Goal: Transaction & Acquisition: Purchase product/service

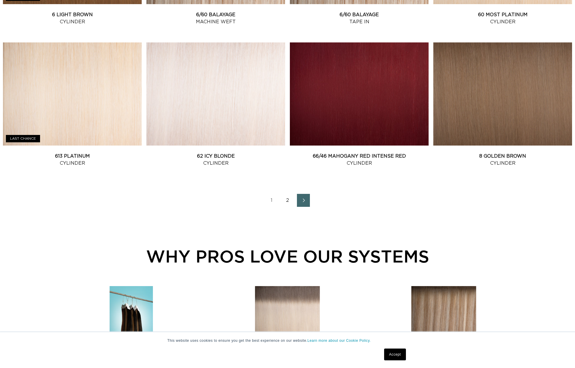
scroll to position [0, 524]
click at [283, 205] on link "2" at bounding box center [287, 200] width 13 height 13
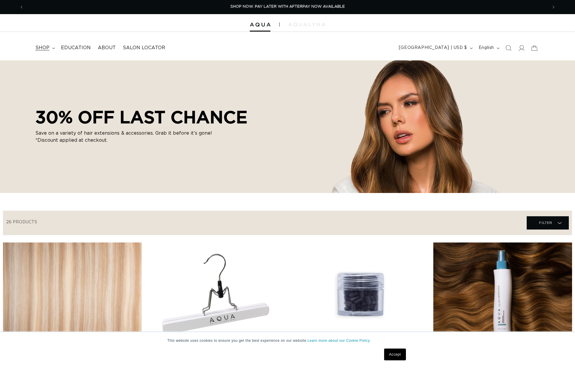
click at [41, 47] on span "shop" at bounding box center [42, 48] width 14 height 6
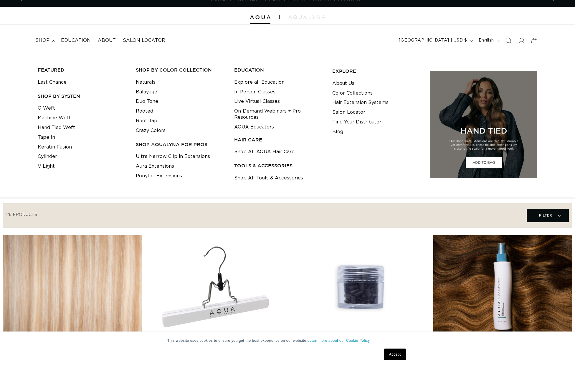
scroll to position [8, 0]
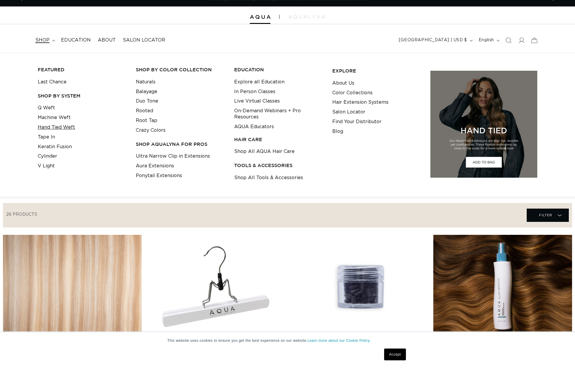
click at [56, 124] on link "Hand Tied Weft" at bounding box center [56, 128] width 37 height 10
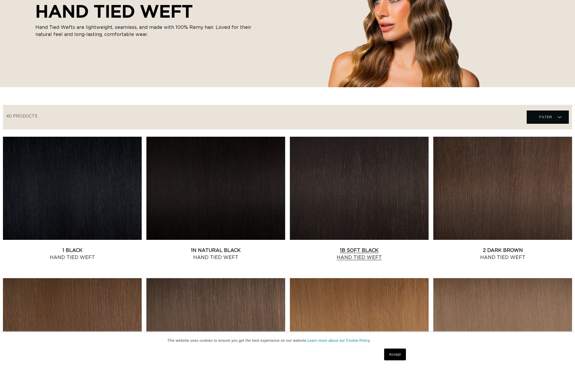
scroll to position [0, 524]
click at [366, 247] on link "1B Soft Black Hand Tied Weft" at bounding box center [359, 254] width 139 height 14
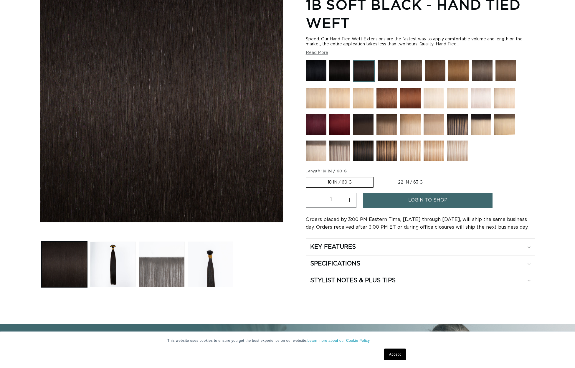
scroll to position [0, 524]
click at [120, 265] on button "Load image 2 in gallery view" at bounding box center [113, 265] width 46 height 46
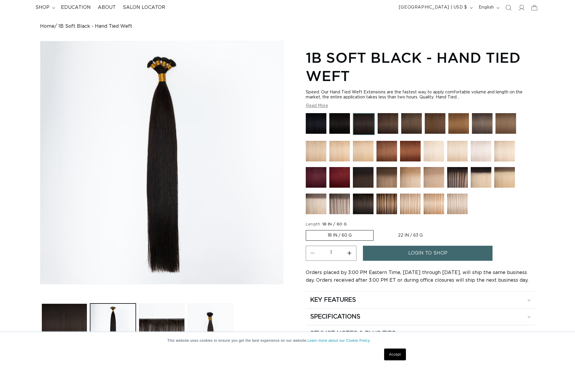
scroll to position [40, 0]
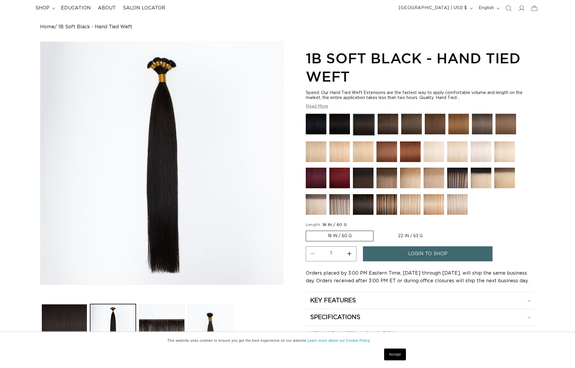
click at [366, 203] on img at bounding box center [363, 204] width 21 height 21
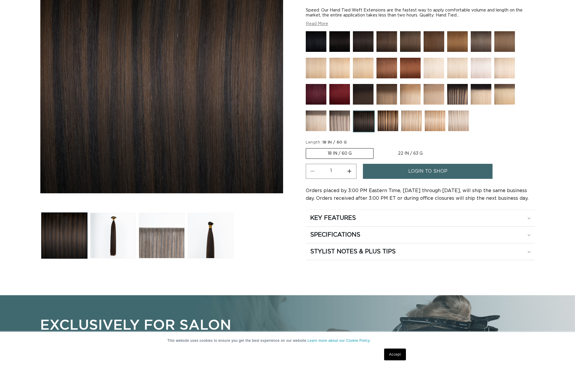
scroll to position [0, 524]
click at [165, 251] on button "Load image 3 in gallery view" at bounding box center [162, 236] width 46 height 46
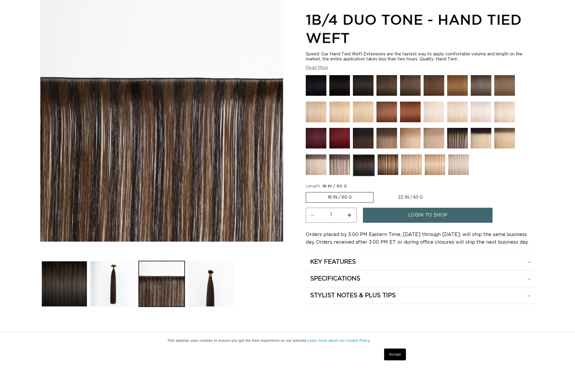
scroll to position [81, 0]
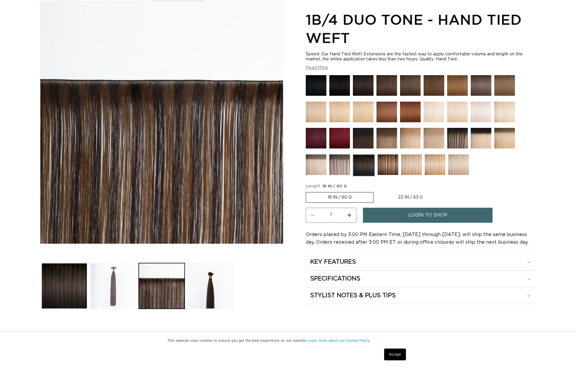
click at [120, 289] on button "Load image 2 in gallery view" at bounding box center [113, 286] width 46 height 46
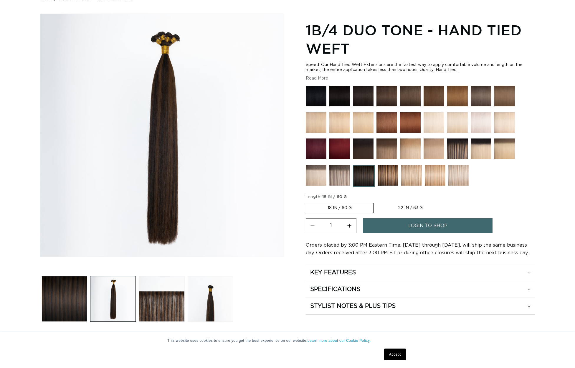
scroll to position [0, 524]
click at [370, 176] on img at bounding box center [364, 176] width 22 height 22
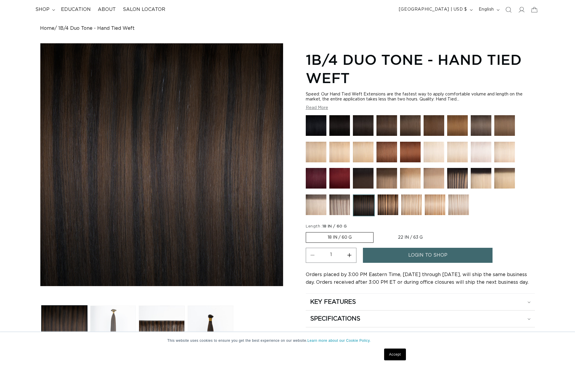
click at [127, 322] on button "Load image 2 in gallery view" at bounding box center [113, 329] width 46 height 46
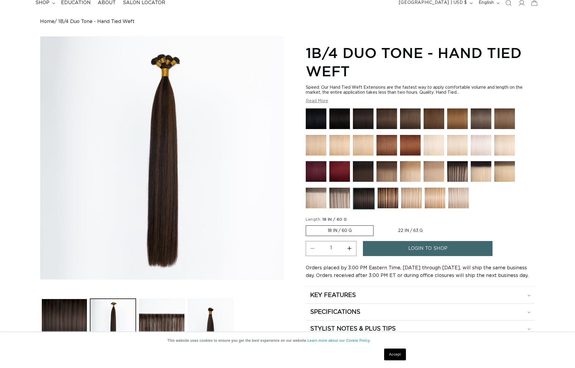
scroll to position [46, 0]
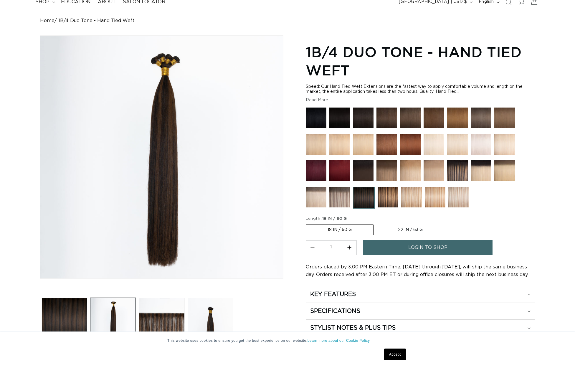
click at [367, 171] on img at bounding box center [363, 170] width 21 height 21
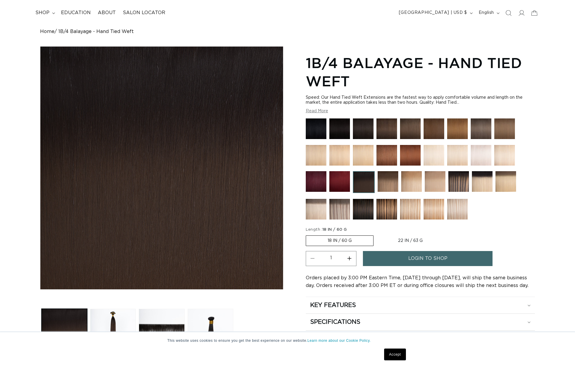
scroll to position [40, 0]
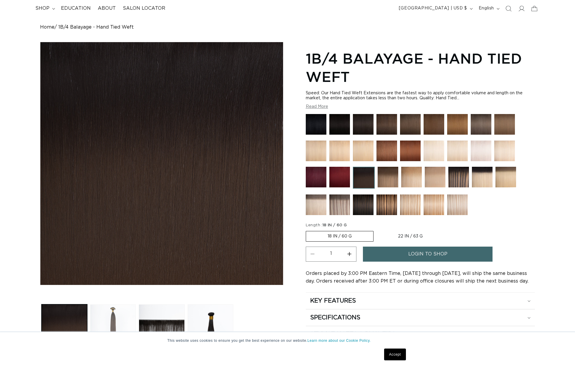
click at [116, 320] on button "Load image 2 in gallery view" at bounding box center [113, 328] width 46 height 46
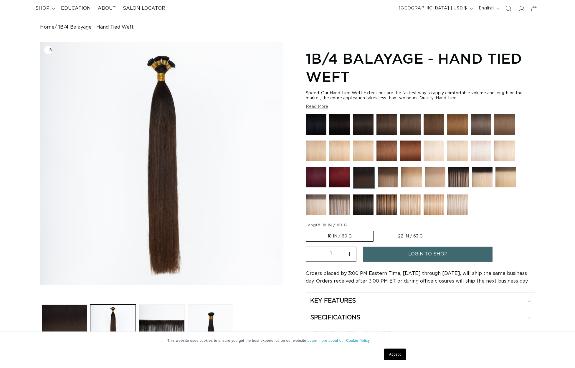
scroll to position [0, 1048]
click at [351, 204] on div at bounding box center [420, 166] width 229 height 104
click at [359, 204] on img at bounding box center [363, 205] width 21 height 21
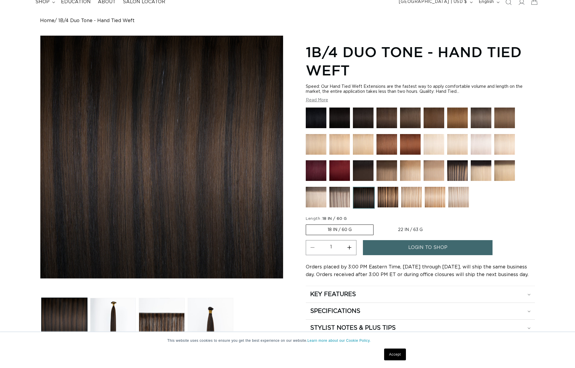
scroll to position [45, 0]
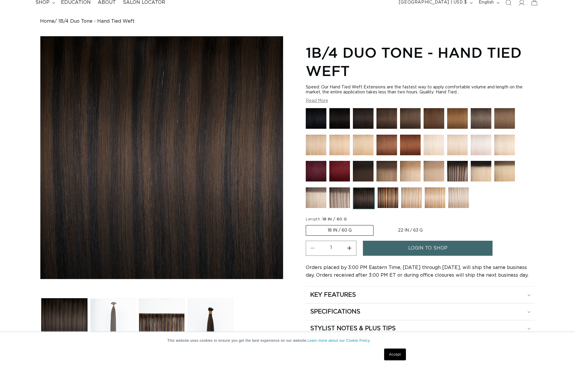
click at [118, 319] on button "Load image 2 in gallery view" at bounding box center [113, 322] width 46 height 46
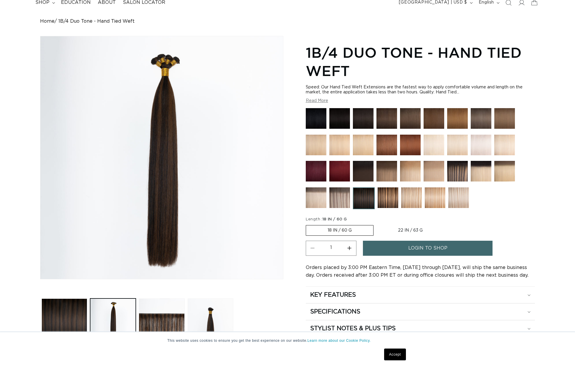
scroll to position [42, 0]
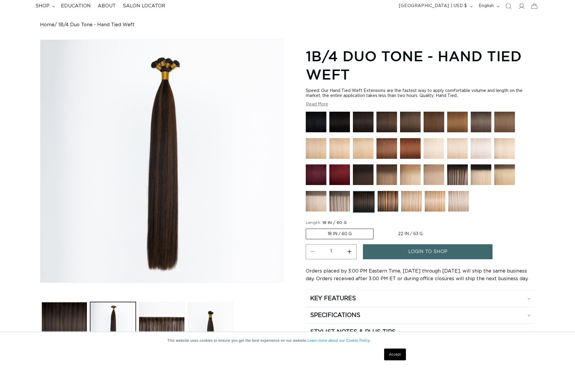
click at [345, 200] on img at bounding box center [340, 201] width 21 height 21
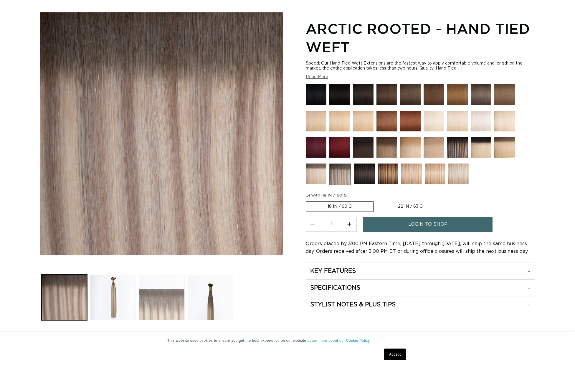
scroll to position [76, 0]
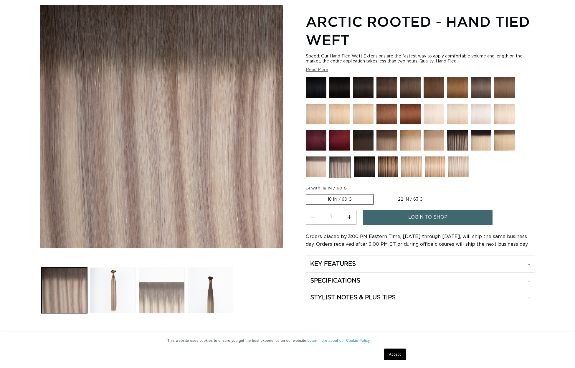
click at [171, 299] on button "Load image 3 in gallery view" at bounding box center [162, 291] width 46 height 46
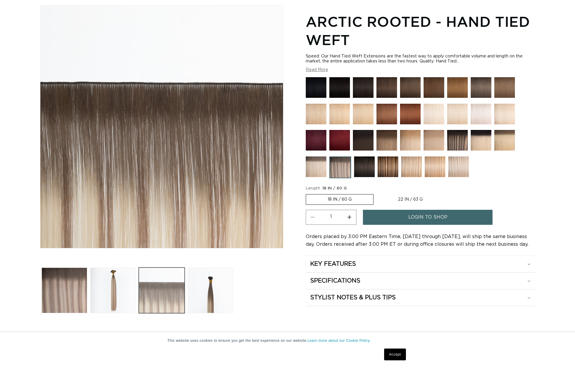
scroll to position [0, 524]
click at [219, 294] on button "Load image 4 in gallery view" at bounding box center [211, 291] width 46 height 46
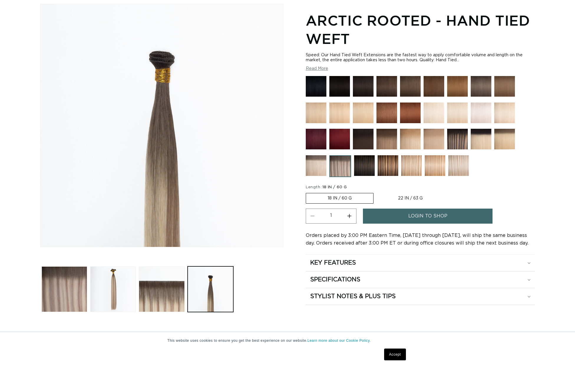
scroll to position [78, 0]
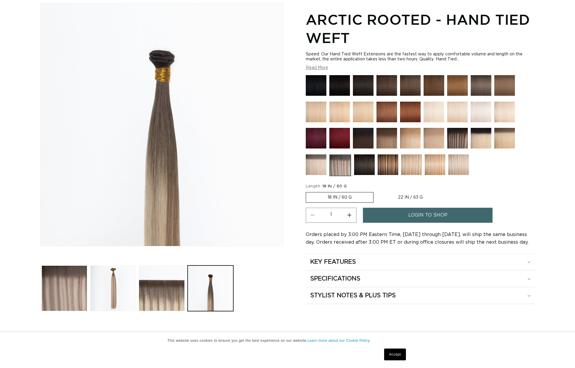
click at [460, 137] on img at bounding box center [457, 138] width 21 height 21
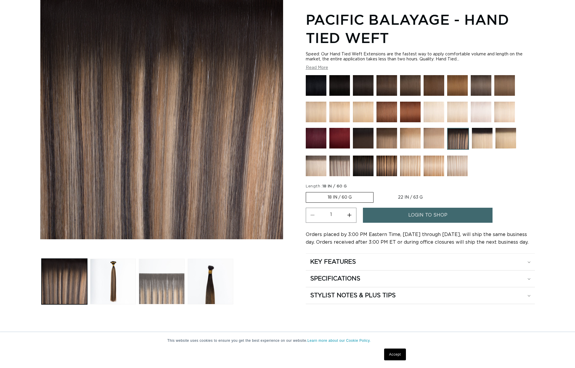
scroll to position [98, 0]
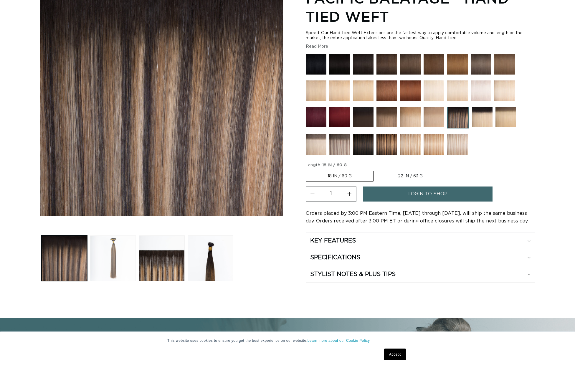
click at [131, 261] on button "Load image 2 in gallery view" at bounding box center [113, 259] width 46 height 46
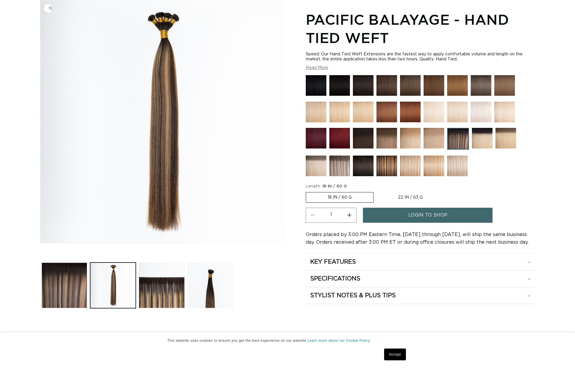
scroll to position [82, 0]
click at [366, 164] on img at bounding box center [363, 166] width 21 height 21
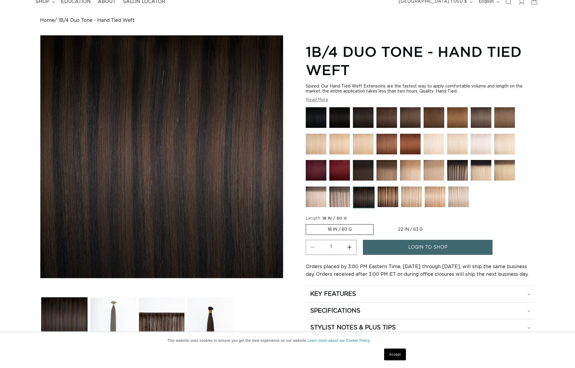
click at [128, 315] on button "Load image 2 in gallery view" at bounding box center [113, 321] width 46 height 46
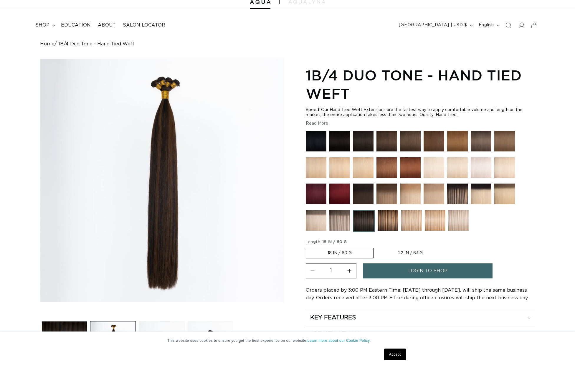
scroll to position [0, 524]
click at [335, 253] on label "18 IN / 60 G Variant sold out or unavailable" at bounding box center [340, 253] width 68 height 11
click at [308, 247] on input "18 IN / 60 G Variant sold out or unavailable" at bounding box center [307, 247] width 0 height 0
click at [350, 254] on label "18 IN / 60 G Variant sold out or unavailable" at bounding box center [340, 253] width 68 height 11
click at [308, 247] on input "18 IN / 60 G Variant sold out or unavailable" at bounding box center [307, 247] width 0 height 0
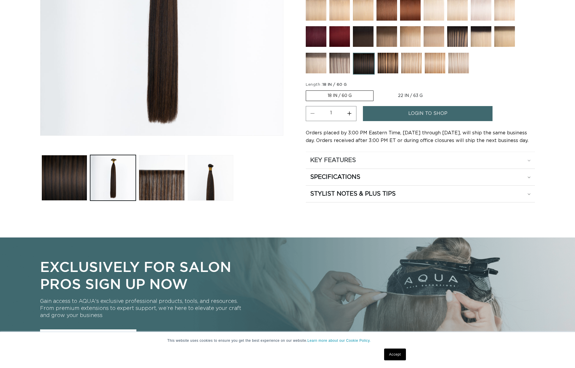
scroll to position [193, 0]
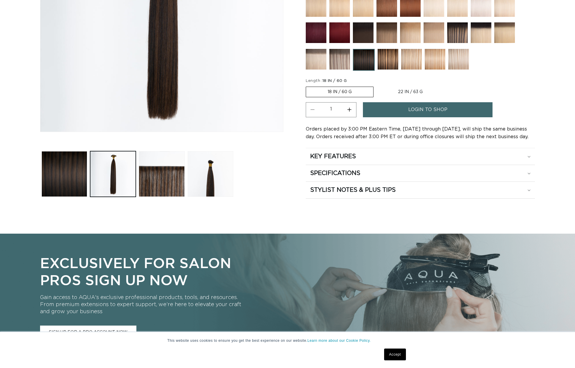
click at [459, 107] on link "login to shop" at bounding box center [428, 109] width 130 height 15
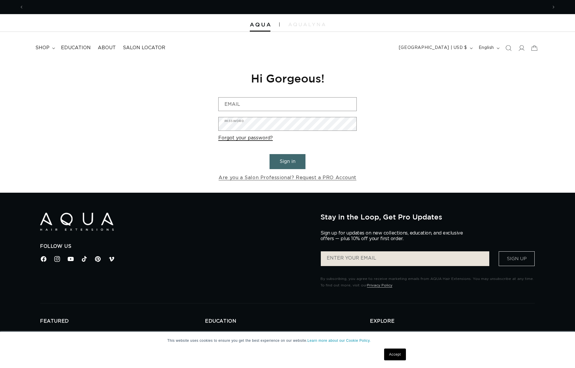
scroll to position [0, 524]
click at [351, 168] on form "Email Password Forgot your password? Sign in Are you a Salon Professional? Requ…" at bounding box center [287, 139] width 139 height 85
click at [261, 176] on link "Are you a Salon Professional? Request a PRO Account" at bounding box center [288, 178] width 138 height 9
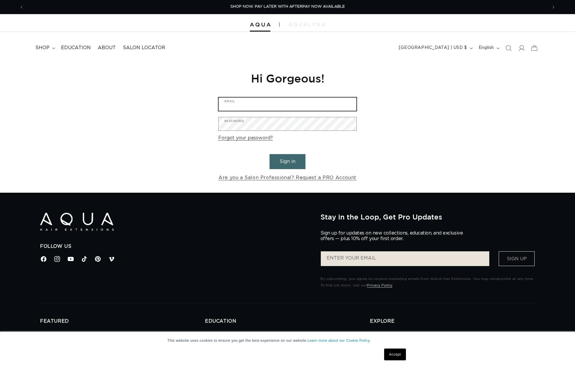
click at [243, 107] on input "Email" at bounding box center [288, 104] width 138 height 13
type input "maddie.riggar@yahoo.com"
click at [248, 136] on link "Forgot your password?" at bounding box center [245, 138] width 55 height 9
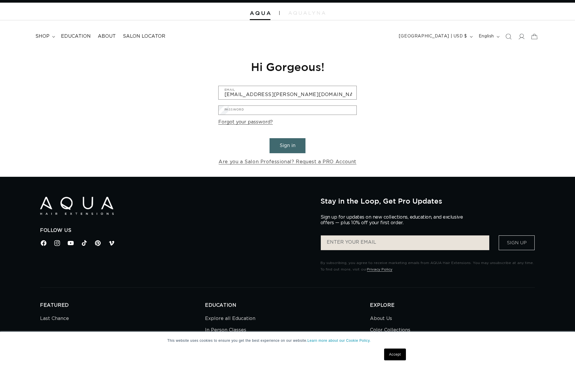
click at [0, 0] on input "Email" at bounding box center [0, 0] width 0 height 0
type input "maddie.riggar@yahoo.com"
click at [0, 0] on button "Submit" at bounding box center [0, 0] width 0 height 0
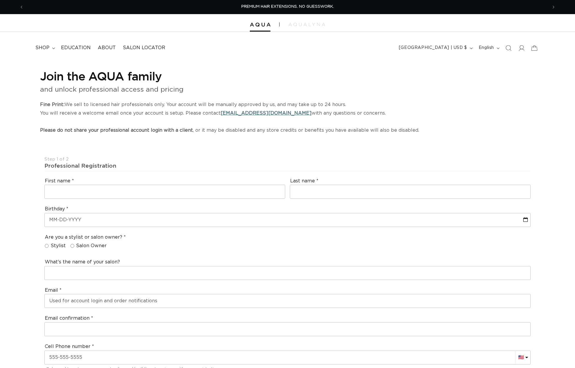
select select "US"
select select "[GEOGRAPHIC_DATA]"
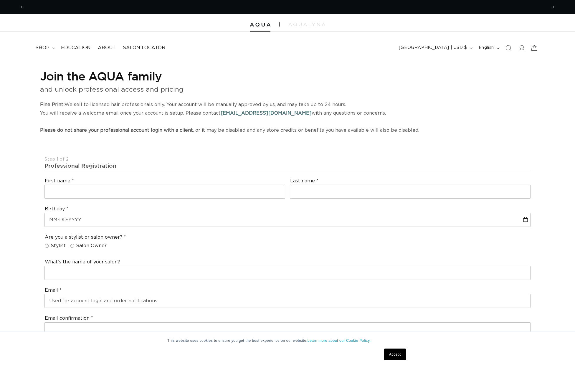
scroll to position [0, 524]
